Goal: Task Accomplishment & Management: Use online tool/utility

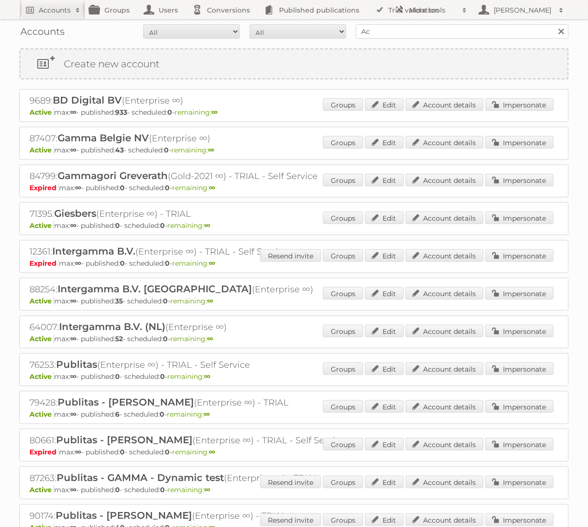
type input "Action"
click at [554, 24] on input "Search" at bounding box center [561, 31] width 15 height 15
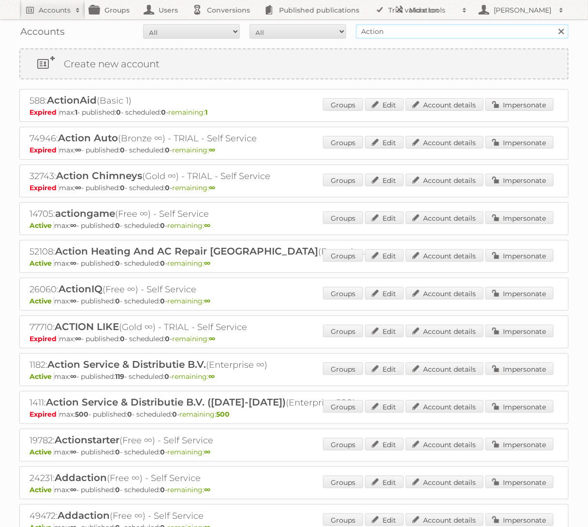
click at [487, 35] on input "Action" at bounding box center [462, 31] width 213 height 15
type input "Brico"
click at [554, 24] on input "Search" at bounding box center [561, 31] width 15 height 15
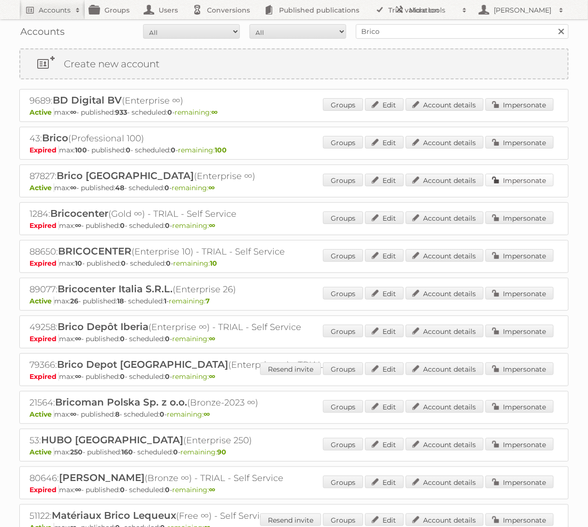
click at [524, 180] on link "Impersonate" at bounding box center [520, 180] width 68 height 13
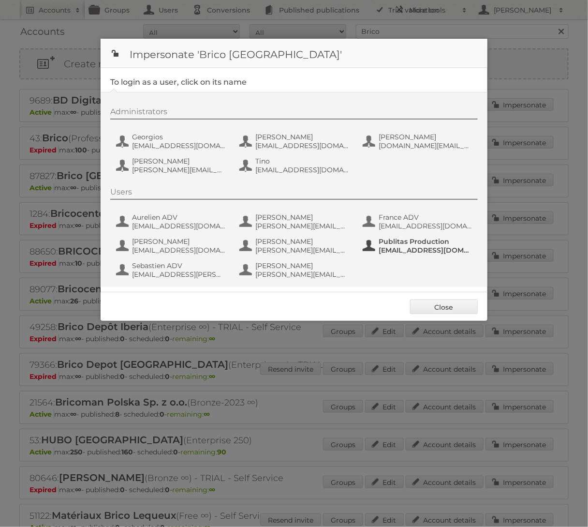
click at [394, 245] on span "Publitas Production" at bounding box center [426, 241] width 94 height 9
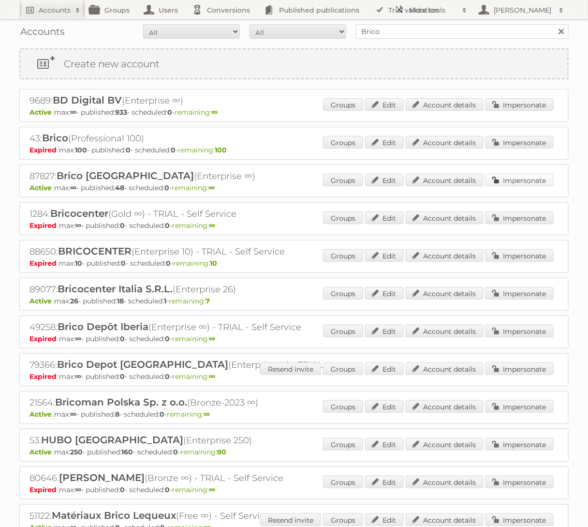
click at [507, 180] on link "Impersonate" at bounding box center [520, 180] width 68 height 13
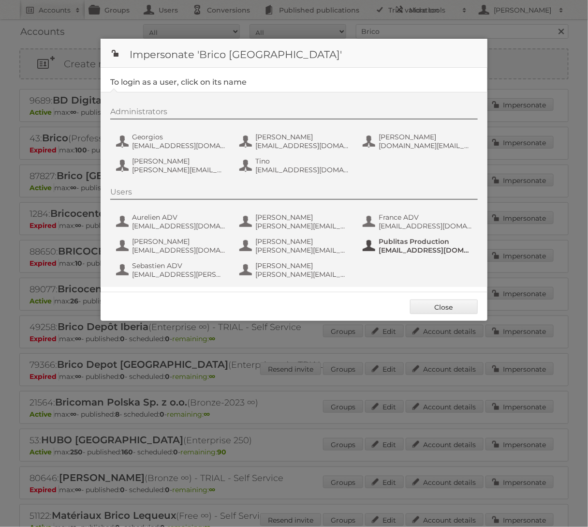
click at [390, 249] on span "fs+bricobe@publitas.com" at bounding box center [426, 250] width 94 height 9
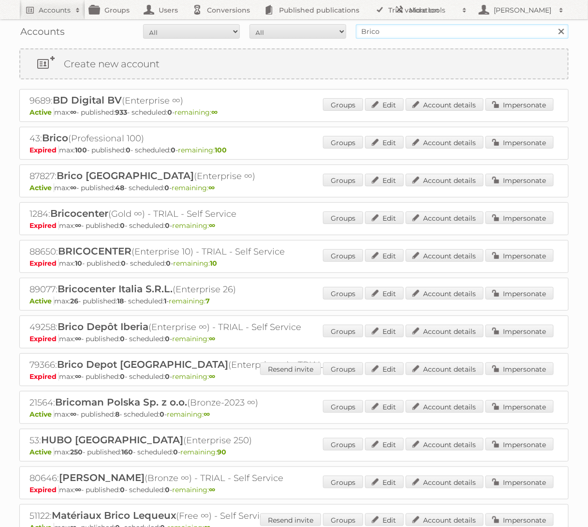
click at [395, 35] on input "Brico" at bounding box center [462, 31] width 213 height 15
type input "Action PIA"
click at [554, 24] on input "Search" at bounding box center [561, 31] width 15 height 15
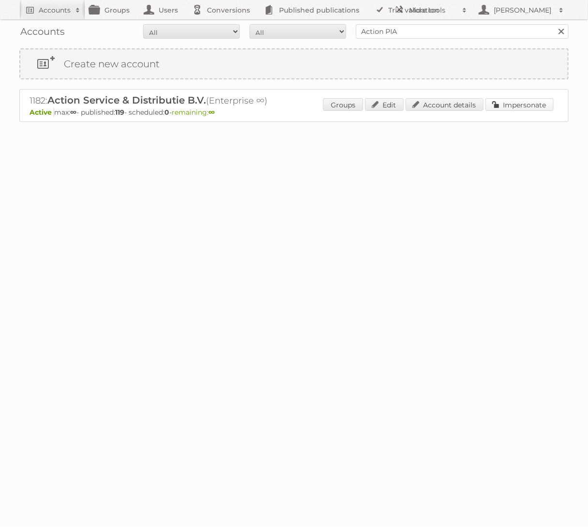
click at [498, 108] on link "Impersonate" at bounding box center [520, 104] width 68 height 13
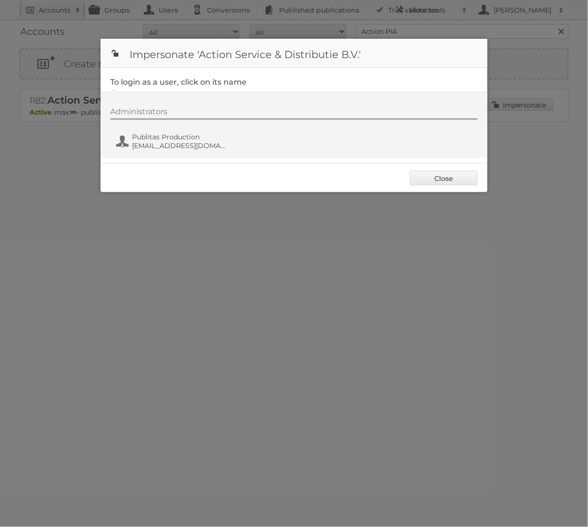
click at [167, 151] on div "Administrators Publitas Production fs+action@publitas.com" at bounding box center [298, 130] width 377 height 46
click at [169, 148] on span "fs+action@publitas.com" at bounding box center [179, 145] width 94 height 9
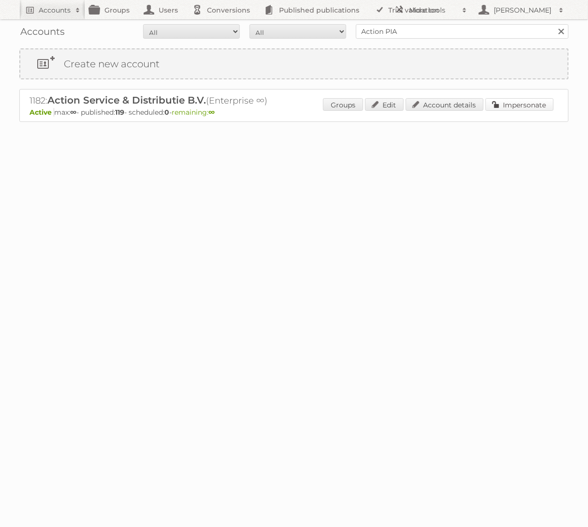
click at [544, 105] on link "Impersonate" at bounding box center [520, 104] width 68 height 13
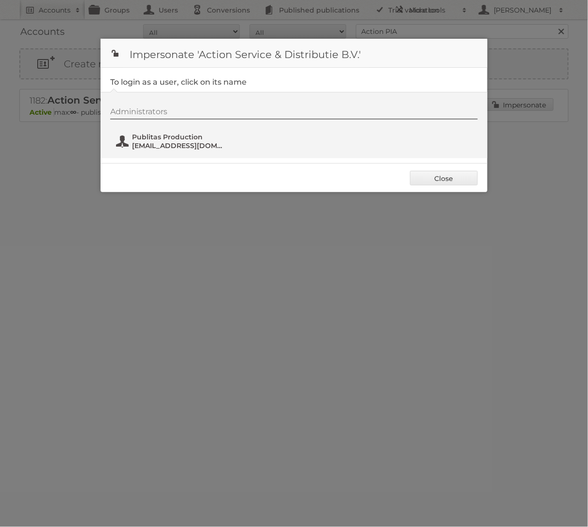
click at [146, 143] on span "fs+action@publitas.com" at bounding box center [179, 145] width 94 height 9
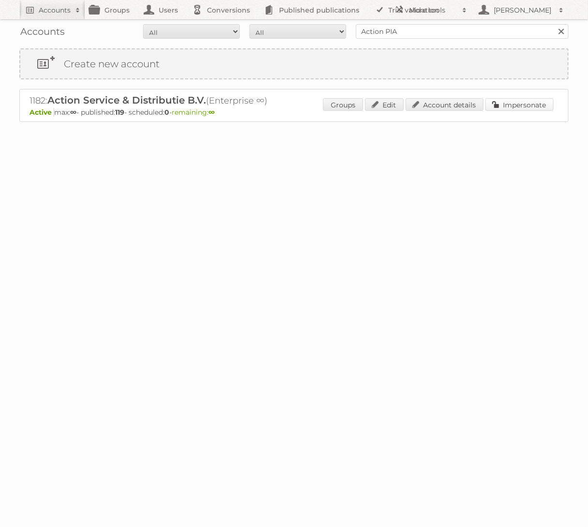
click at [507, 103] on link "Impersonate" at bounding box center [520, 104] width 68 height 13
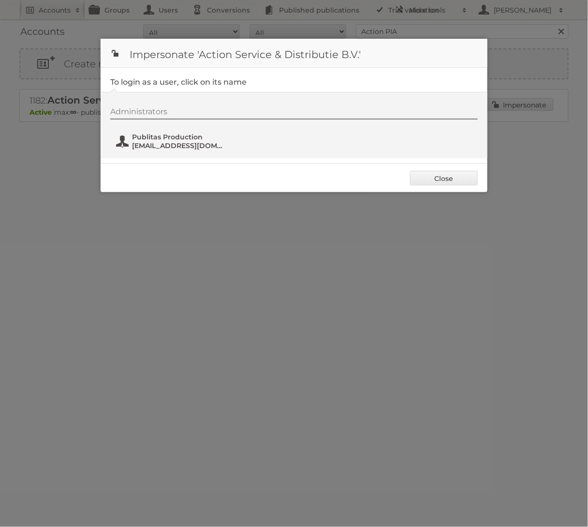
click at [167, 139] on span "Publitas Production" at bounding box center [179, 137] width 94 height 9
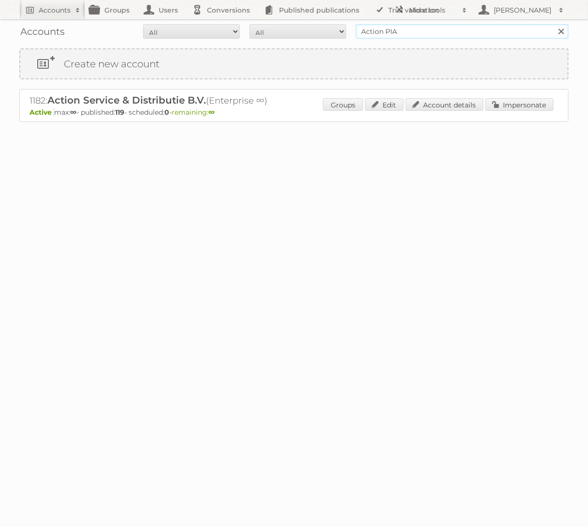
click at [396, 30] on input "Action PIA" at bounding box center [462, 31] width 213 height 15
click at [554, 24] on input "Search" at bounding box center [561, 31] width 15 height 15
type input "Welkoop"
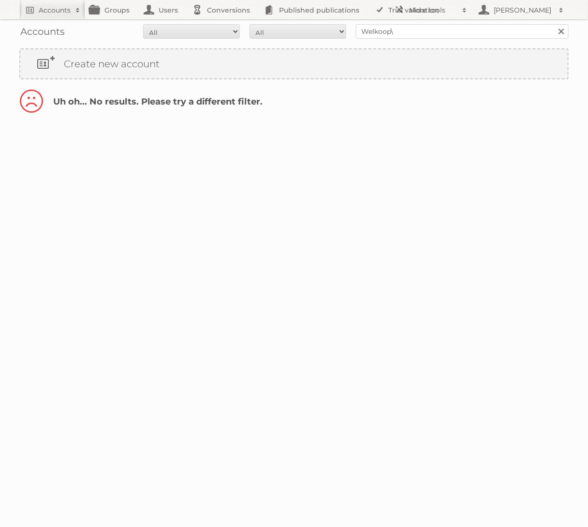
click at [456, 42] on div "Accounts All Active Expired Pending All Paid Trials Self service Welkoop\ Search" at bounding box center [294, 31] width 550 height 24
click at [452, 31] on input "Welkoop\" at bounding box center [462, 31] width 213 height 15
click at [554, 24] on input "Search" at bounding box center [561, 31] width 15 height 15
type input "Welkoop"
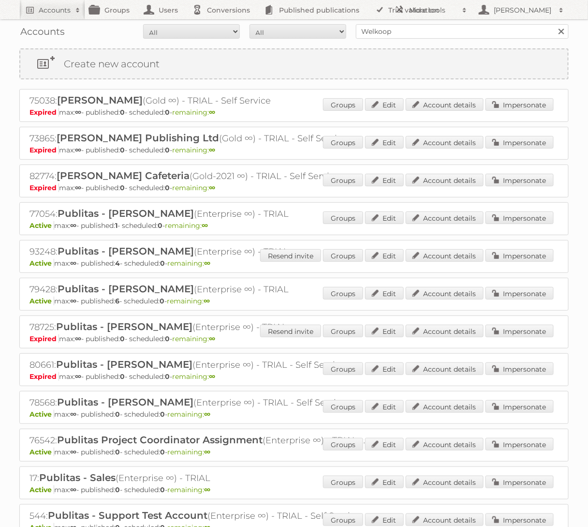
scroll to position [187, 0]
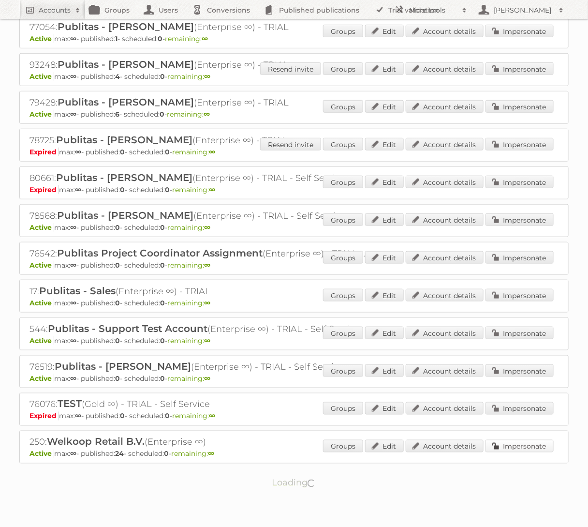
click at [537, 440] on link "Impersonate" at bounding box center [520, 446] width 68 height 13
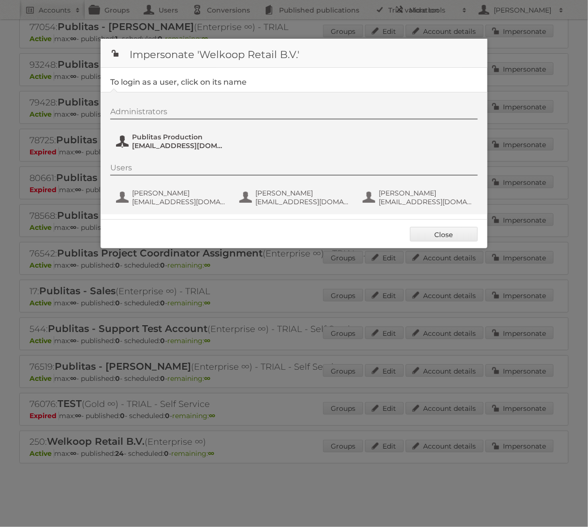
click at [161, 137] on span "Publitas Production" at bounding box center [179, 137] width 94 height 9
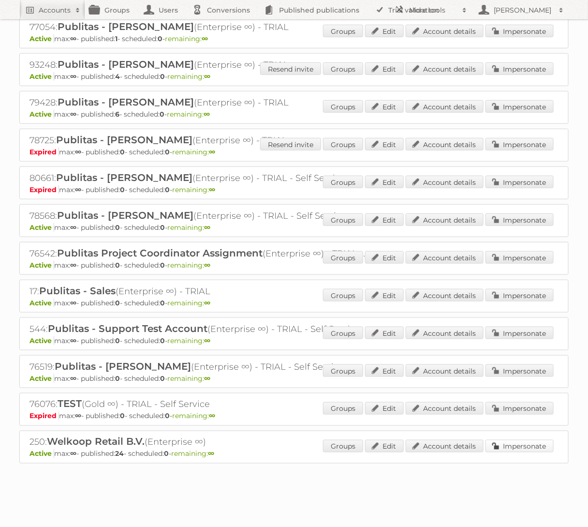
click at [529, 440] on link "Impersonate" at bounding box center [520, 446] width 68 height 13
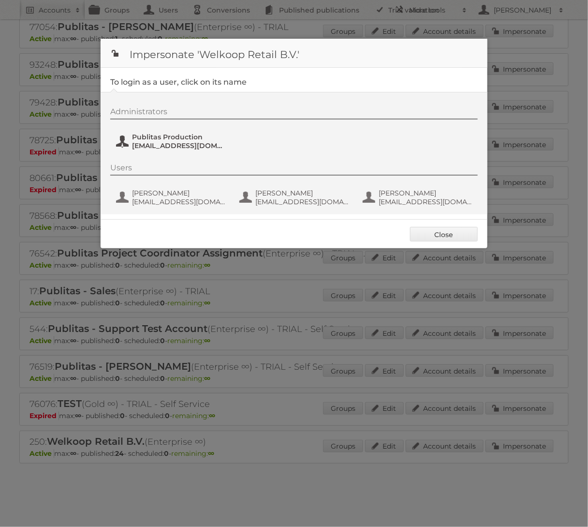
click at [160, 138] on span "Publitas Production" at bounding box center [179, 137] width 94 height 9
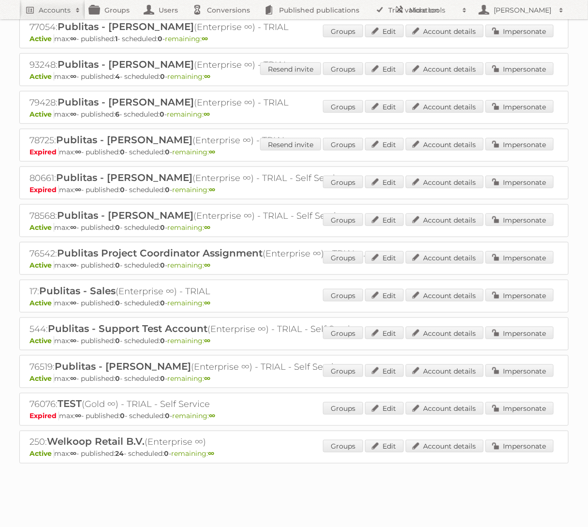
scroll to position [0, 0]
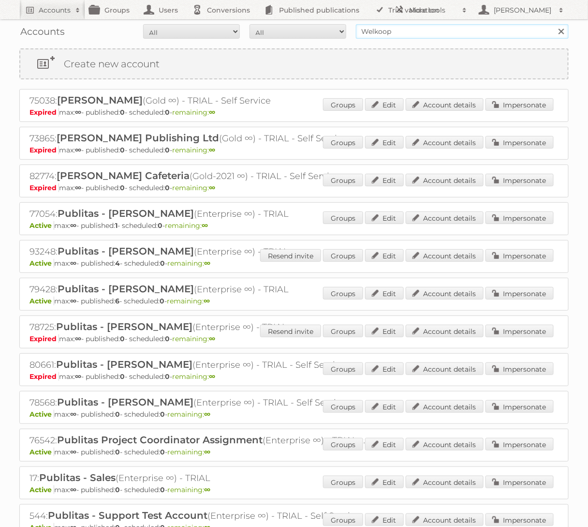
click at [434, 38] on input "Welkoop" at bounding box center [462, 31] width 213 height 15
type input "Action PIA"
click at [554, 24] on input "Search" at bounding box center [561, 31] width 15 height 15
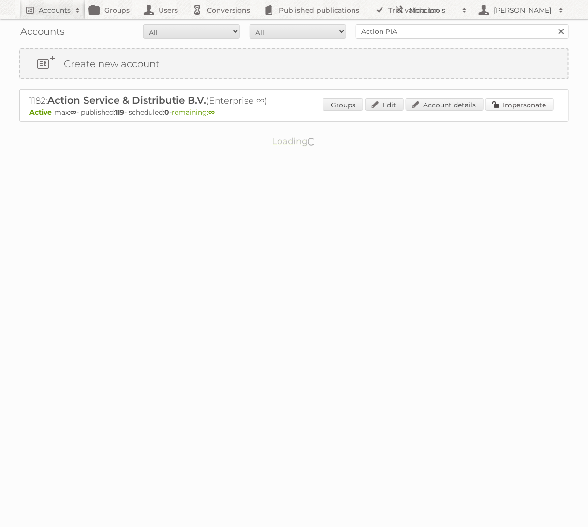
click at [515, 104] on link "Impersonate" at bounding box center [520, 104] width 68 height 13
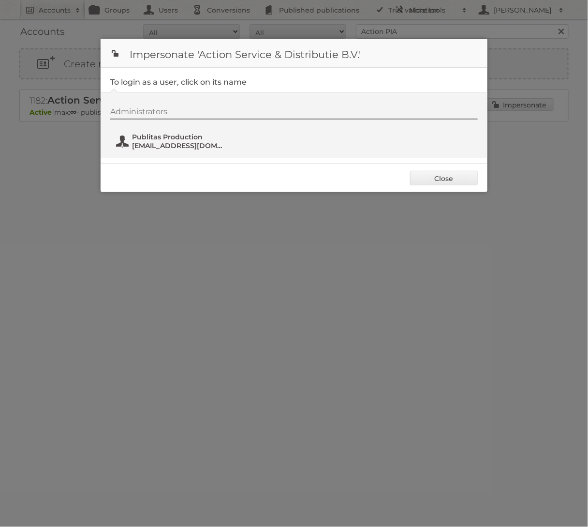
click at [193, 135] on span "Publitas Production" at bounding box center [179, 137] width 94 height 9
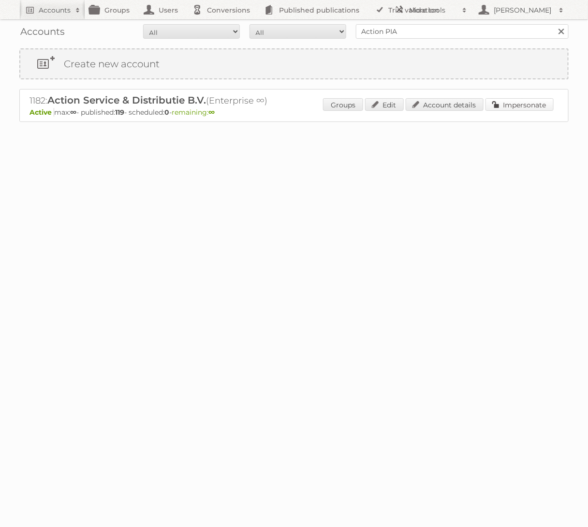
click at [521, 109] on link "Impersonate" at bounding box center [520, 104] width 68 height 13
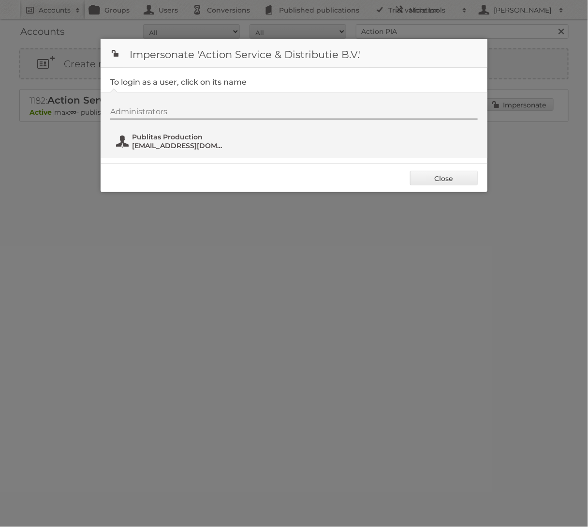
click at [145, 144] on span "fs+action@publitas.com" at bounding box center [179, 145] width 94 height 9
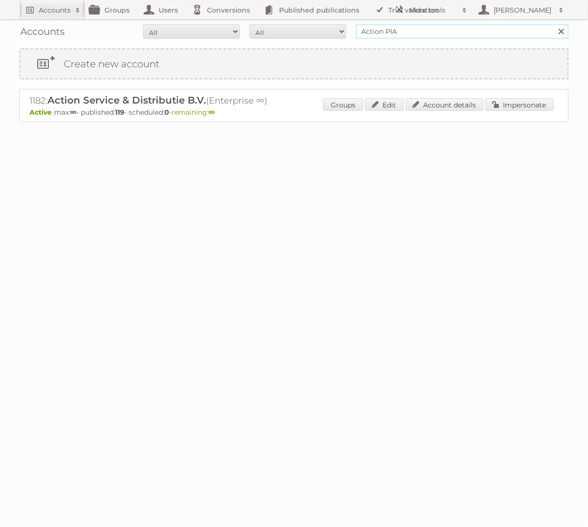
click at [402, 33] on input "Action PIA" at bounding box center [462, 31] width 213 height 15
type input "brico"
click at [554, 24] on input "Search" at bounding box center [561, 31] width 15 height 15
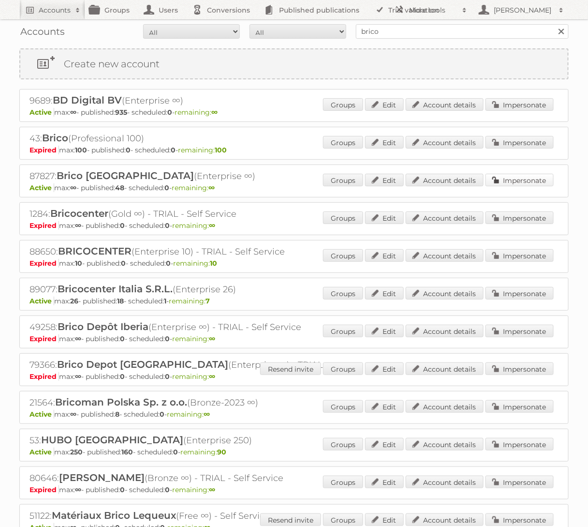
click at [498, 180] on link "Impersonate" at bounding box center [520, 180] width 68 height 13
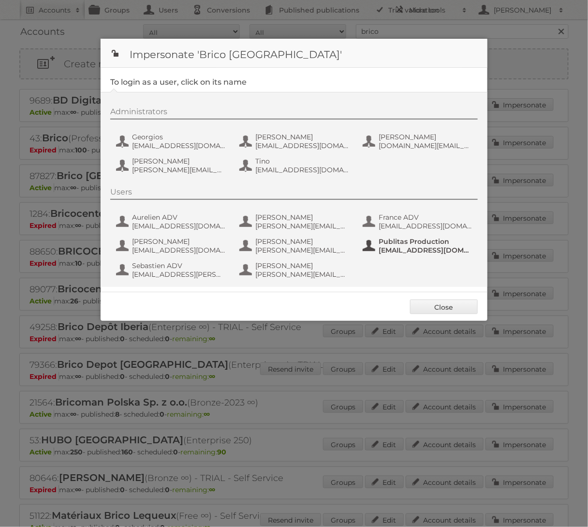
click at [396, 247] on span "[EMAIL_ADDRESS][DOMAIN_NAME]" at bounding box center [426, 250] width 94 height 9
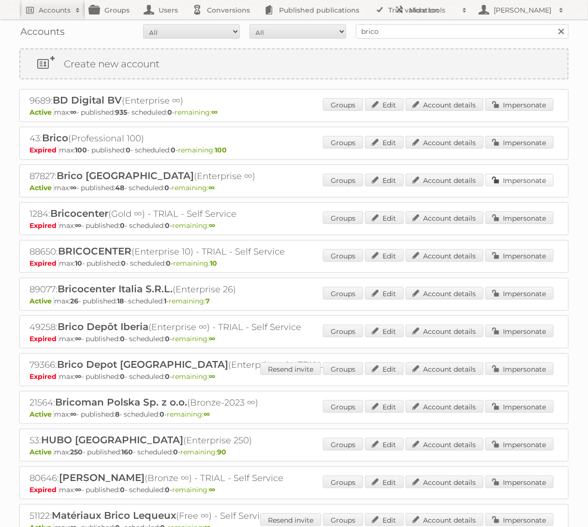
click at [531, 178] on link "Impersonate" at bounding box center [520, 180] width 68 height 13
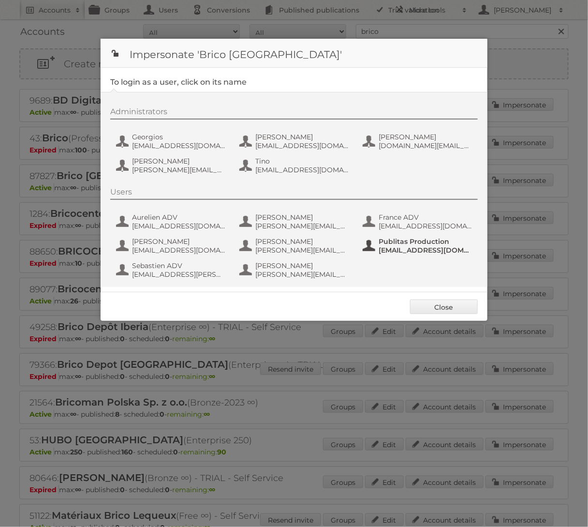
click at [399, 240] on span "Publitas Production" at bounding box center [426, 241] width 94 height 9
